Goal: Information Seeking & Learning: Check status

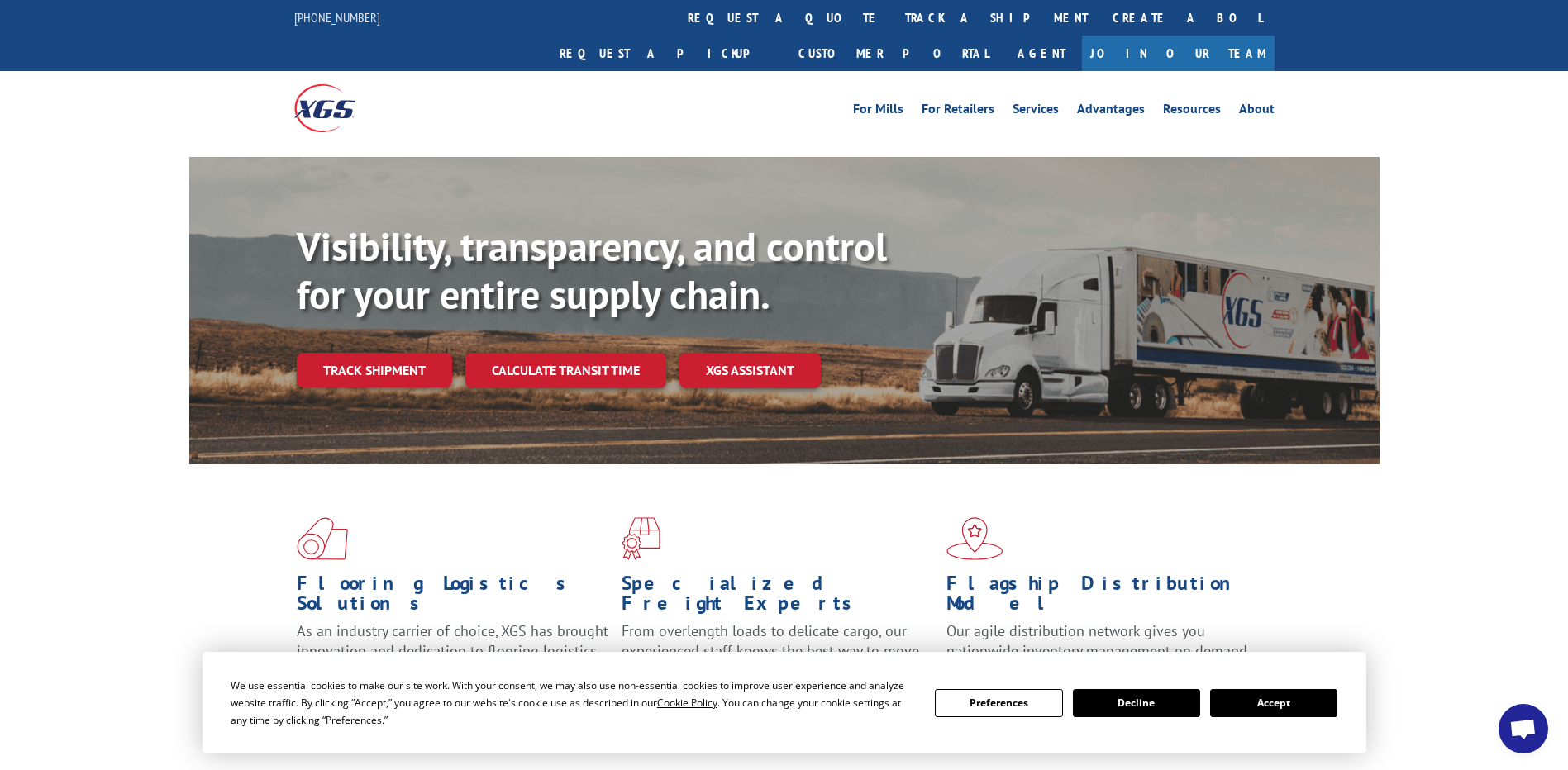
click at [414, 353] on link "Track shipment" at bounding box center [374, 369] width 155 height 35
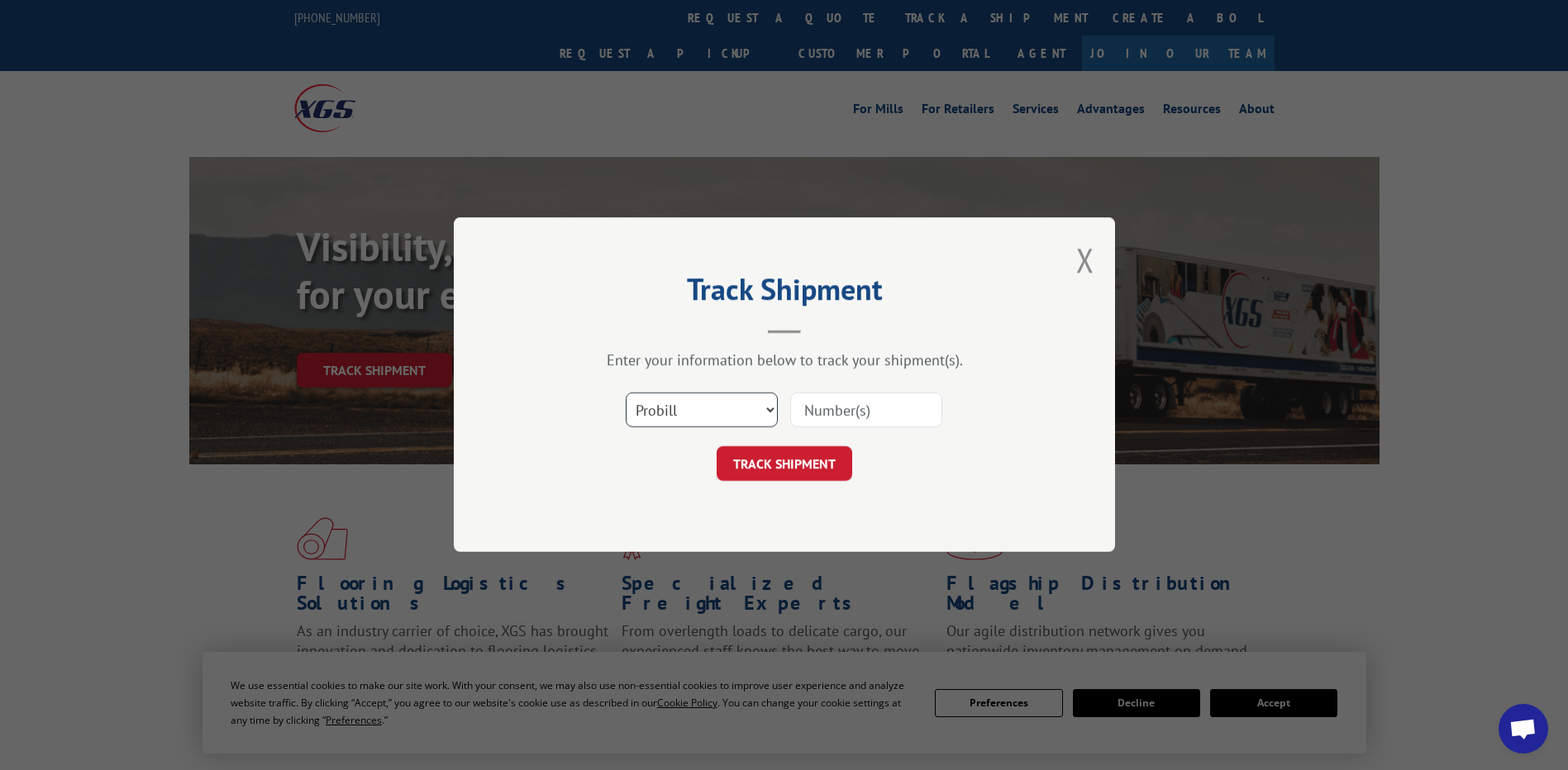
click at [719, 409] on select "Select category... Probill BOL PO" at bounding box center [702, 410] width 152 height 35
select select "bol"
click at [626, 393] on select "Select category... Probill BOL PO" at bounding box center [702, 410] width 152 height 35
click at [839, 415] on input at bounding box center [865, 410] width 152 height 35
paste input "3395287"
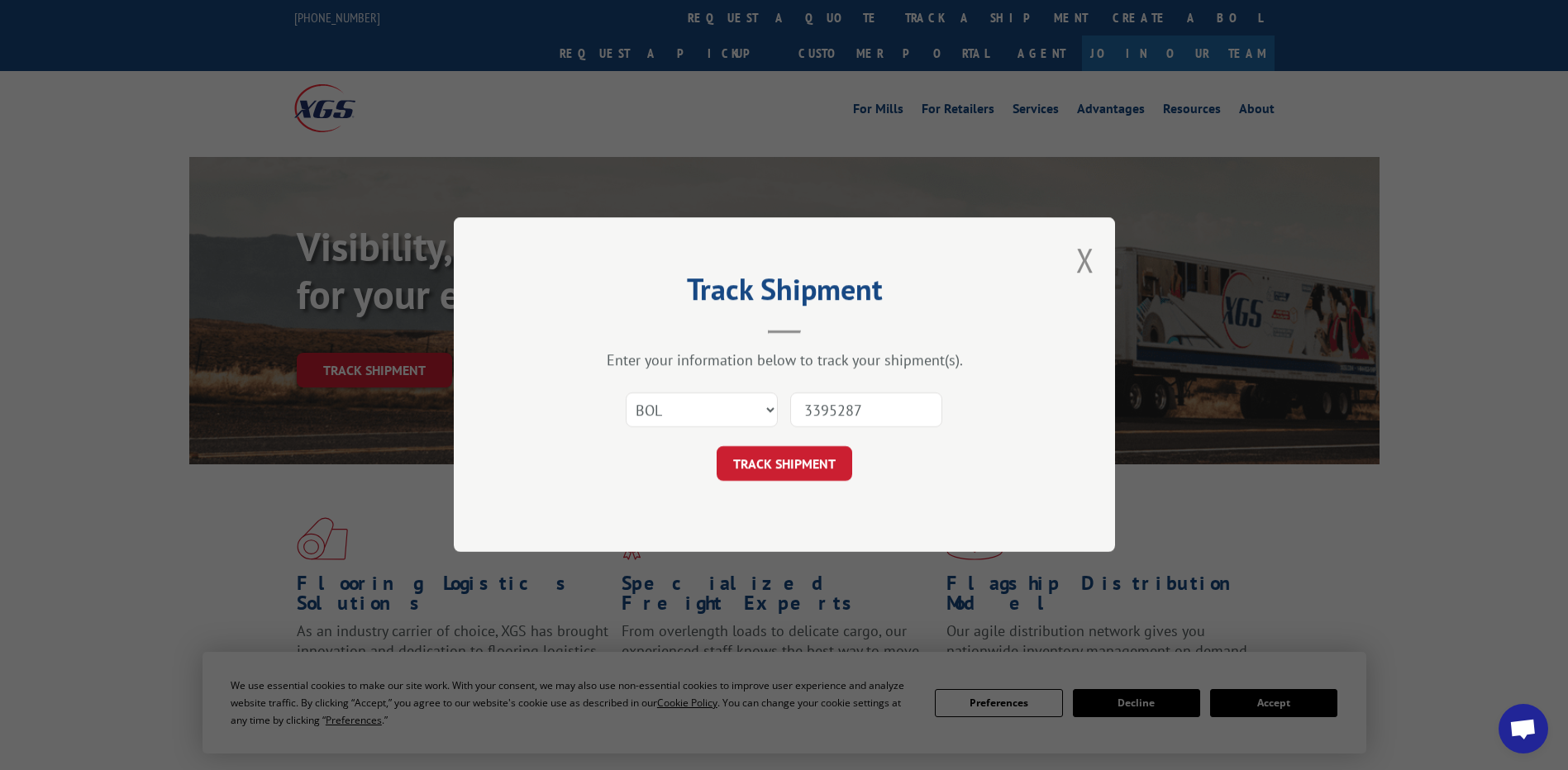
type input "3395287"
click at [794, 463] on button "TRACK SHIPMENT" at bounding box center [784, 464] width 135 height 35
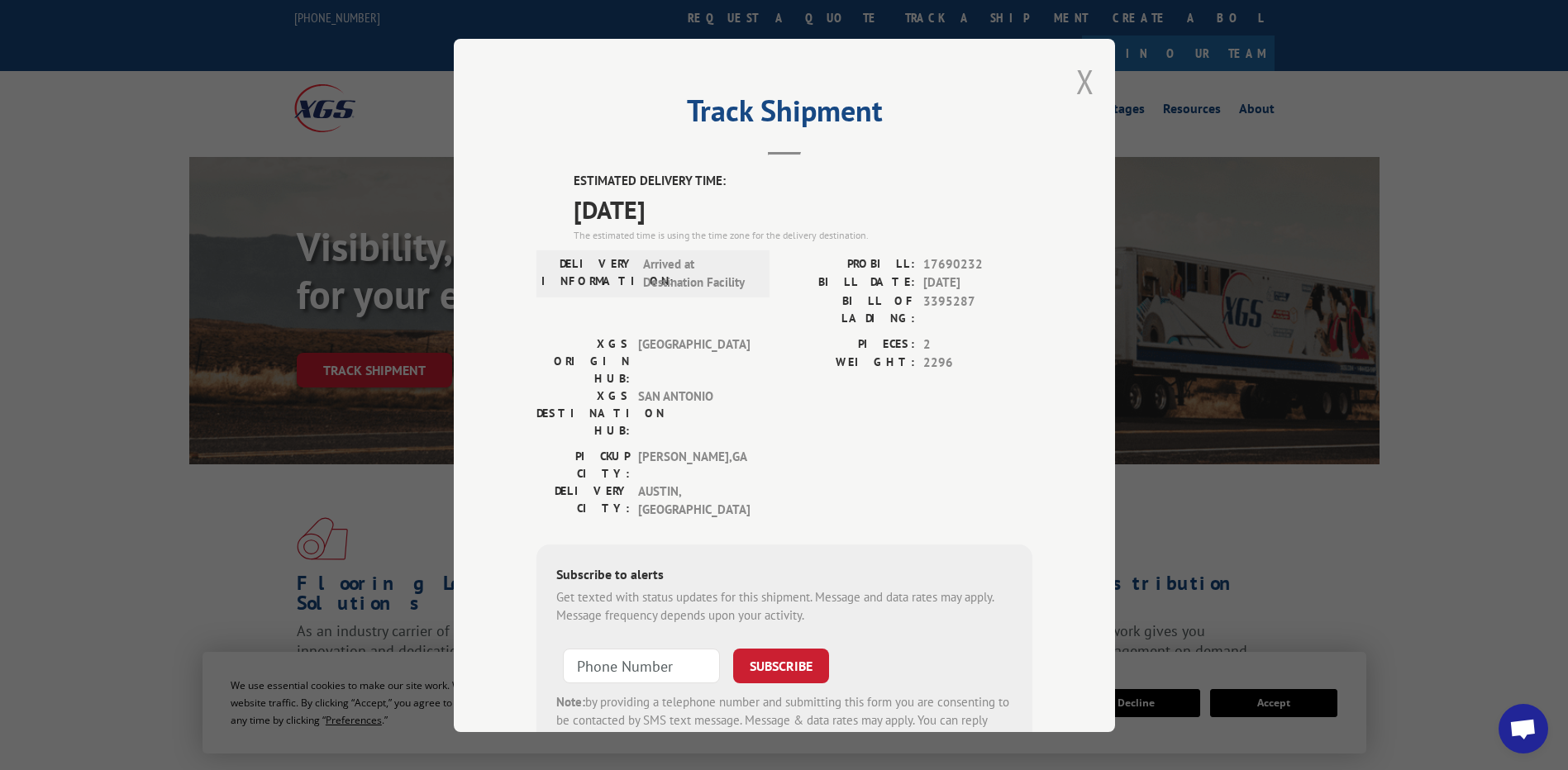
click at [1080, 81] on button "Close modal" at bounding box center [1085, 81] width 18 height 44
